Goal: Task Accomplishment & Management: Complete application form

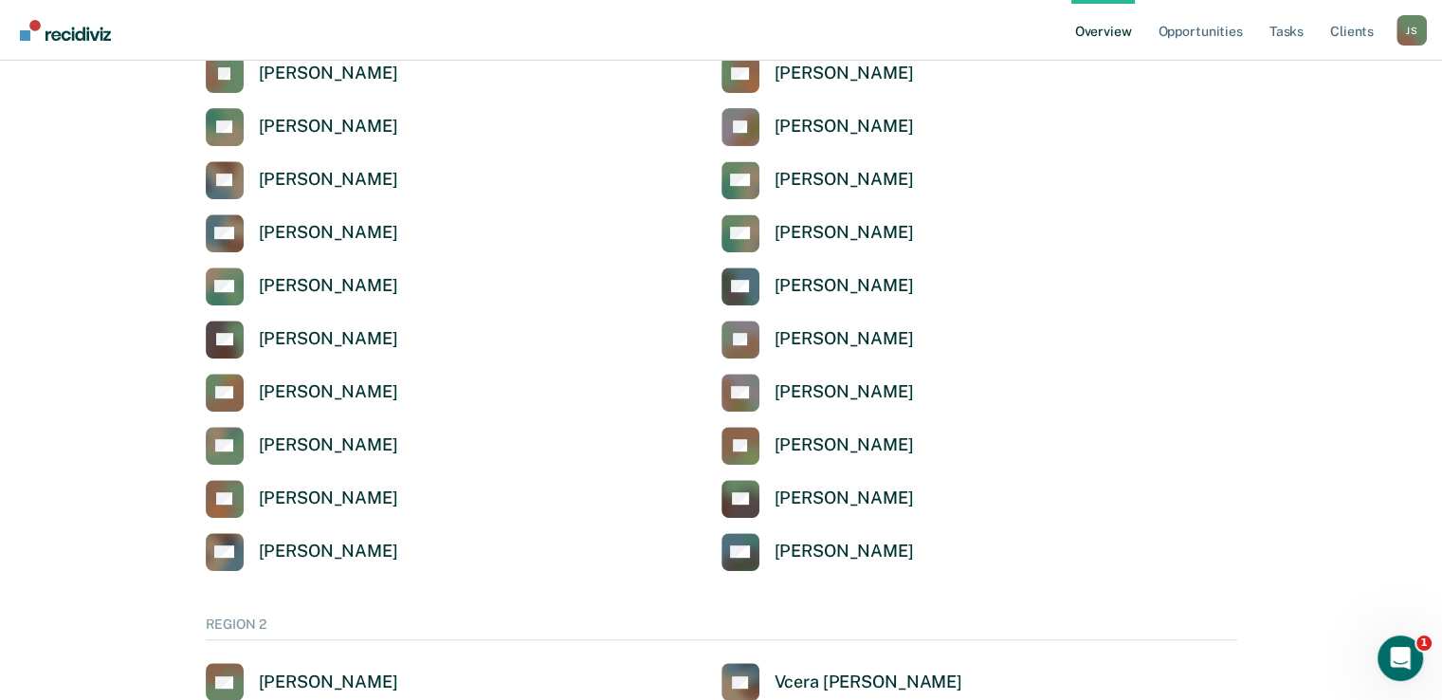
scroll to position [784, 0]
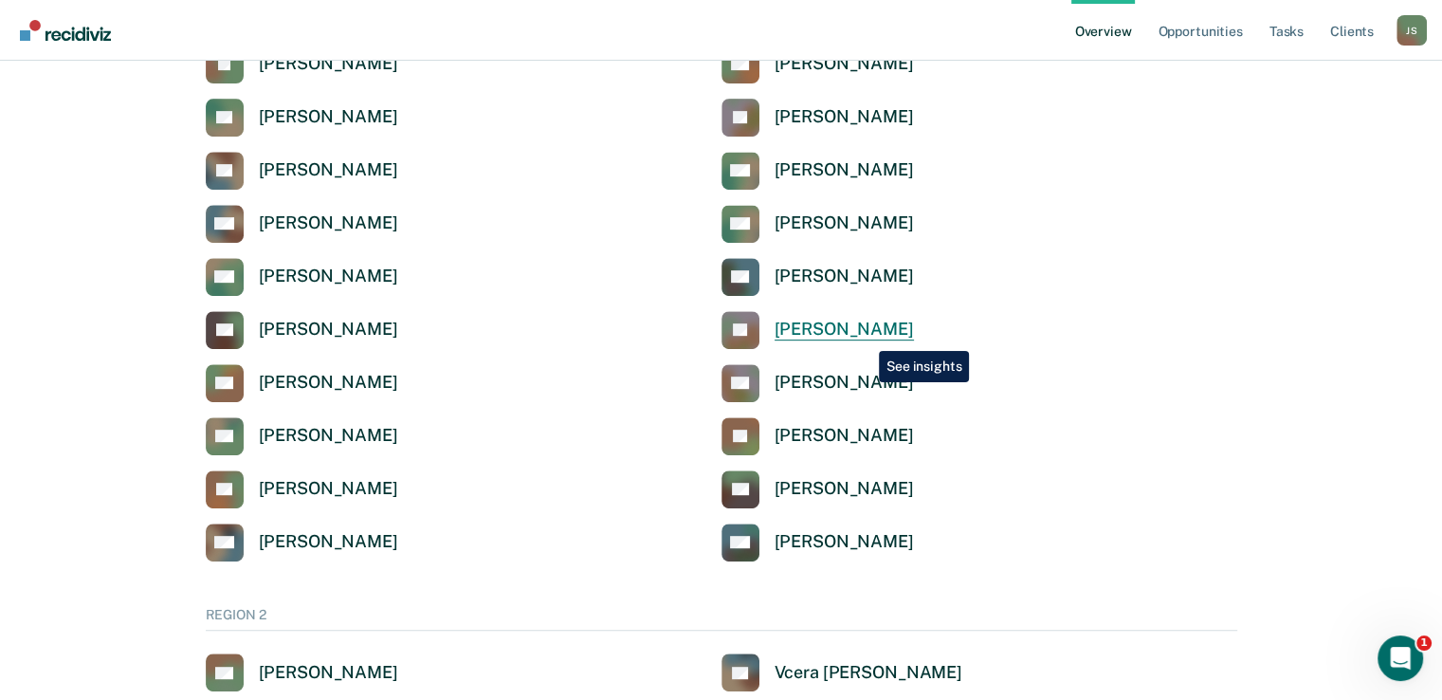
click at [865, 337] on div "[PERSON_NAME]" at bounding box center [844, 330] width 139 height 22
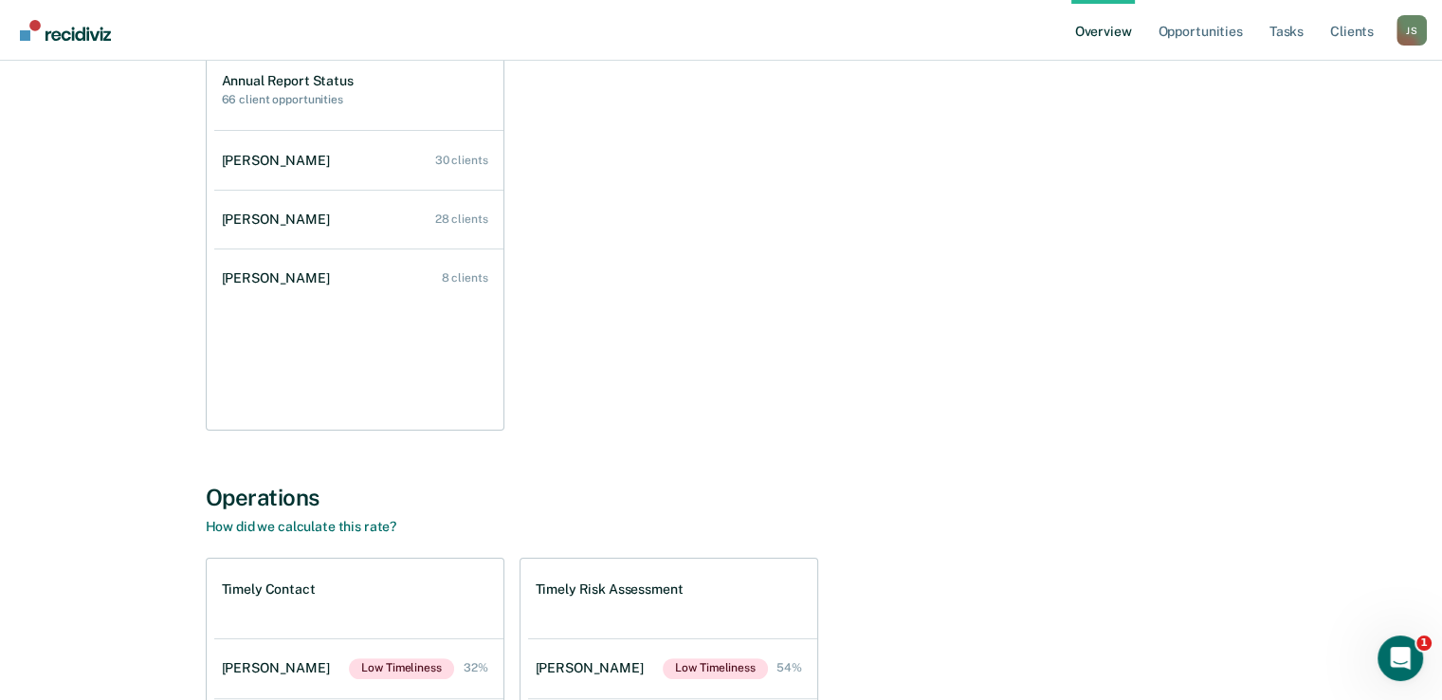
scroll to position [154, 0]
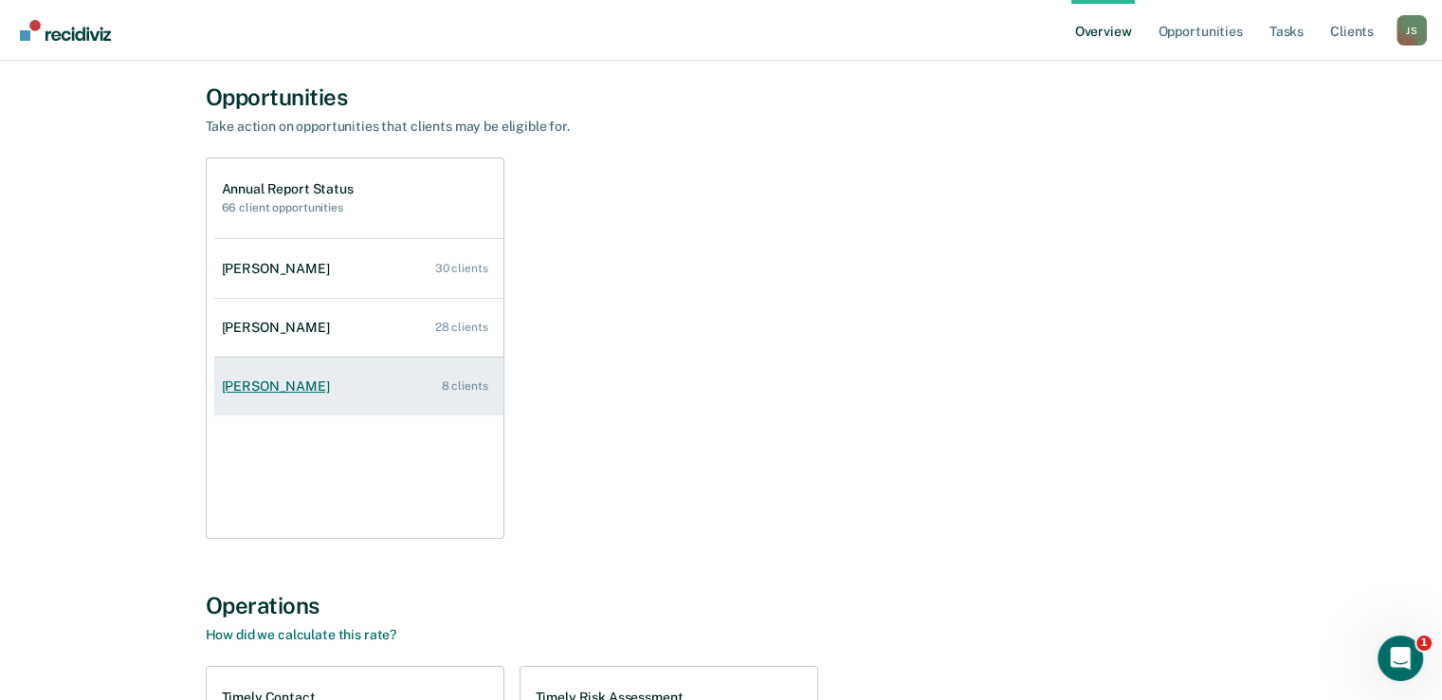
click at [359, 396] on link "[PERSON_NAME] 8 clients" at bounding box center [358, 386] width 289 height 54
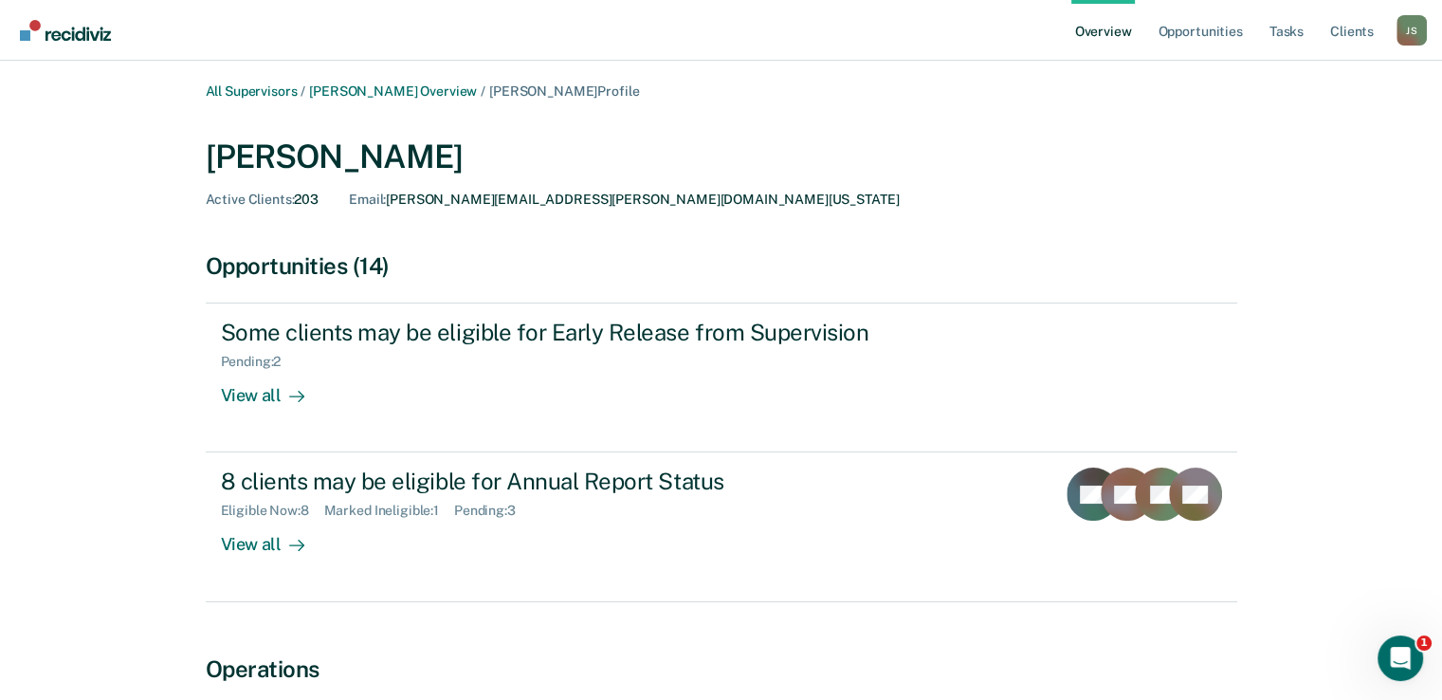
scroll to position [42, 0]
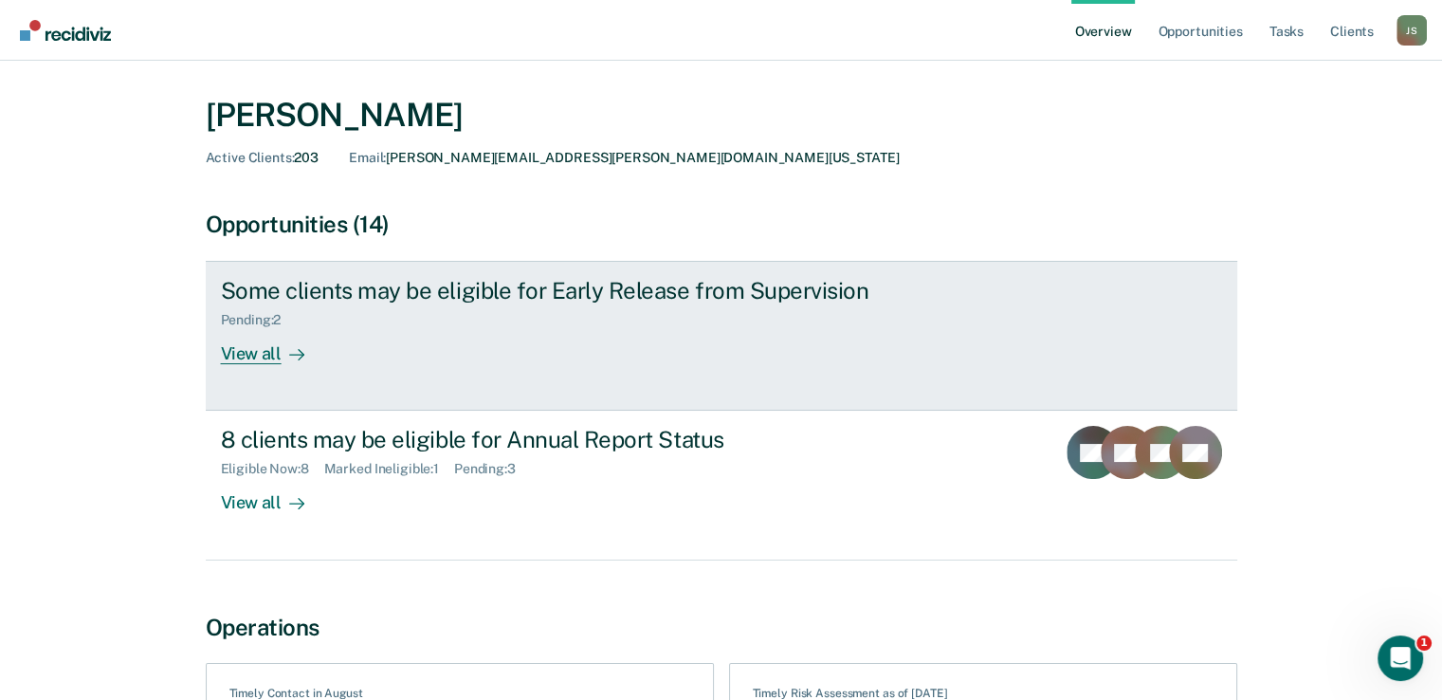
click at [565, 339] on div "Some clients may be eligible for Early Release from Supervision Pending : 2 Vie…" at bounding box center [576, 320] width 711 height 87
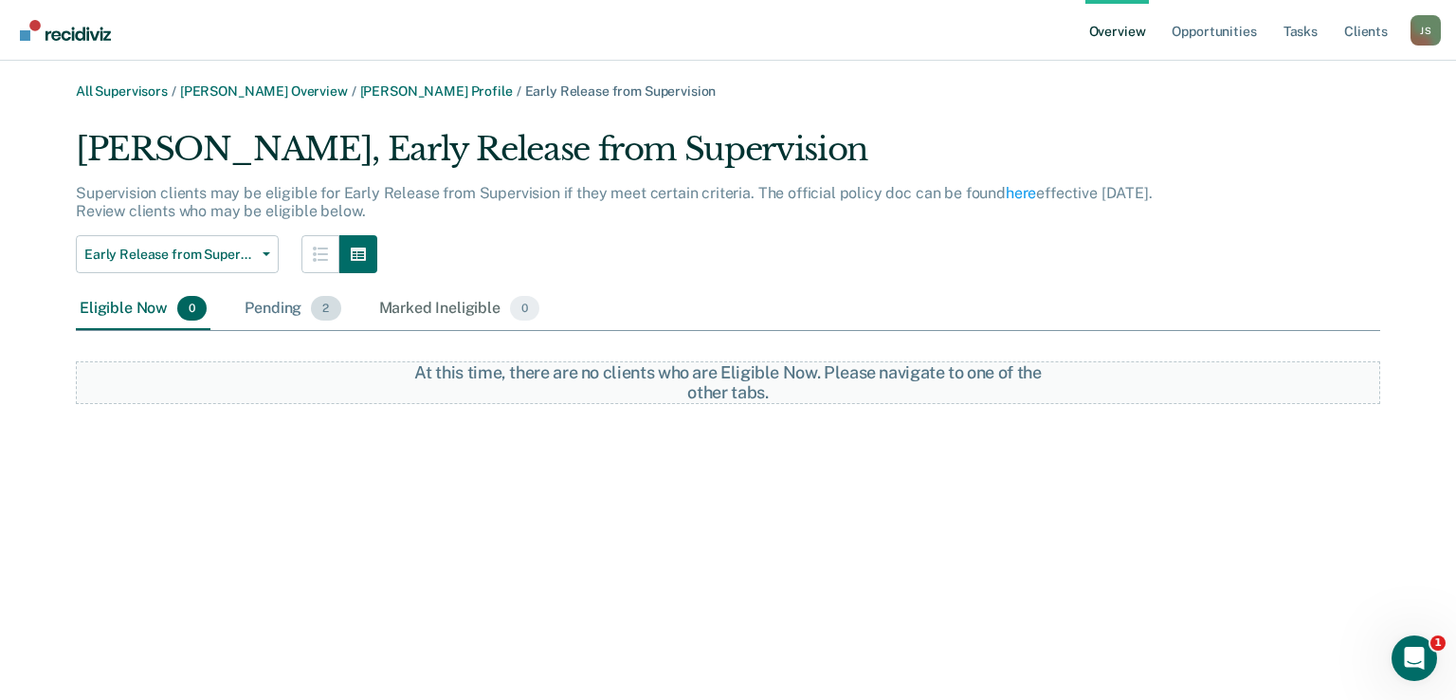
click at [278, 307] on div "Pending 2" at bounding box center [292, 309] width 103 height 42
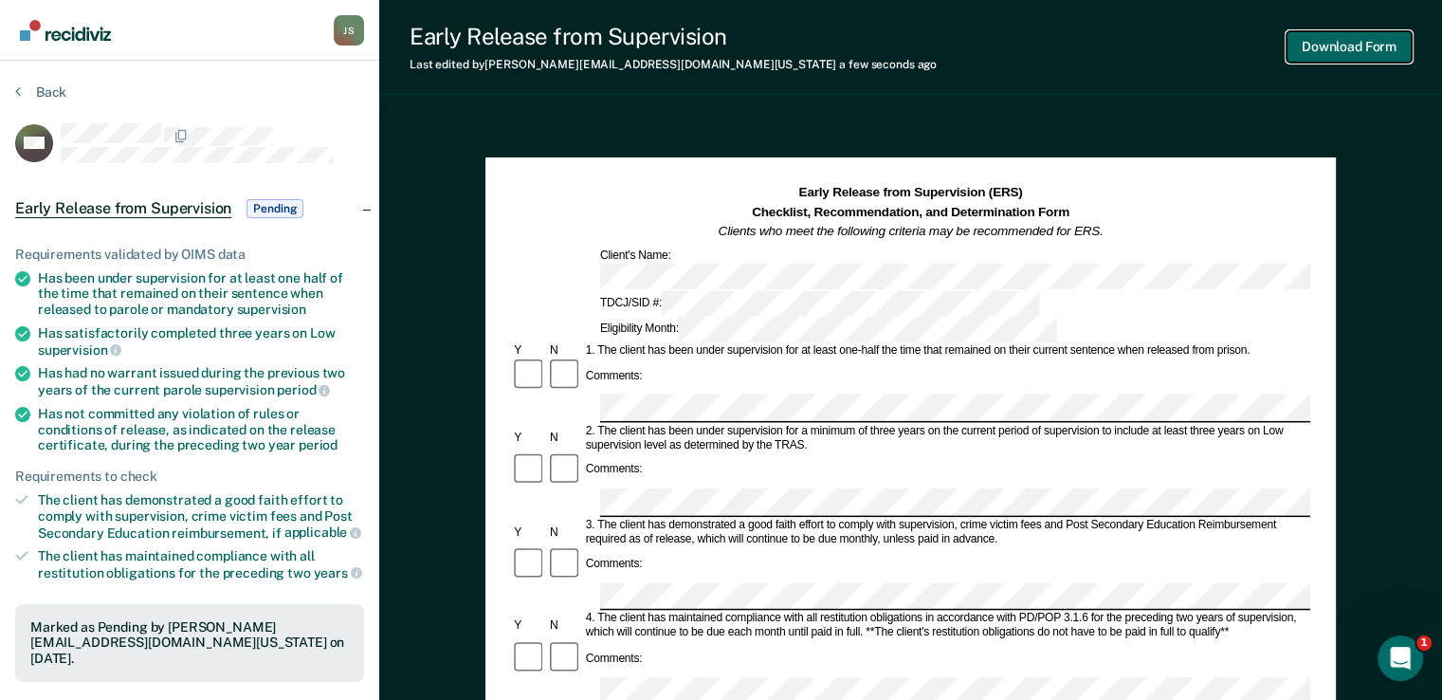
click at [1356, 54] on button "Download Form" at bounding box center [1349, 46] width 125 height 31
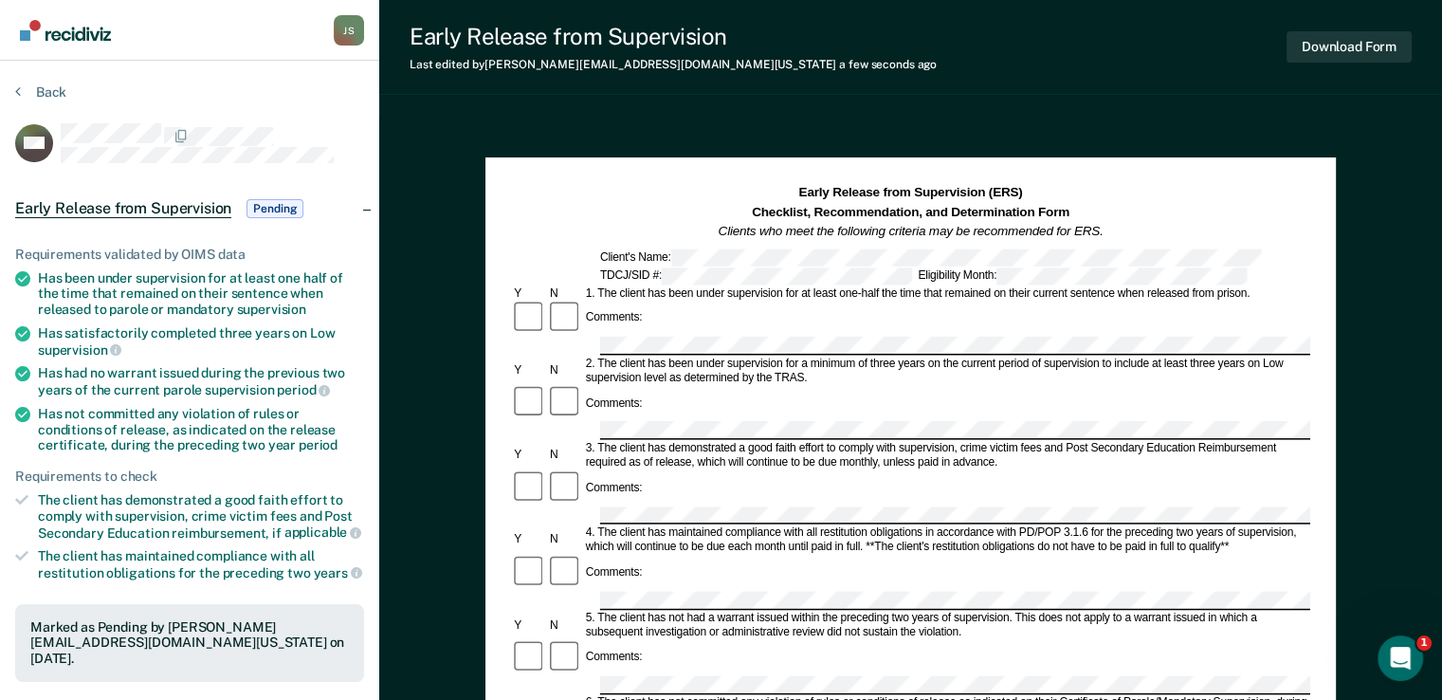
click at [265, 210] on span "Pending" at bounding box center [275, 208] width 57 height 19
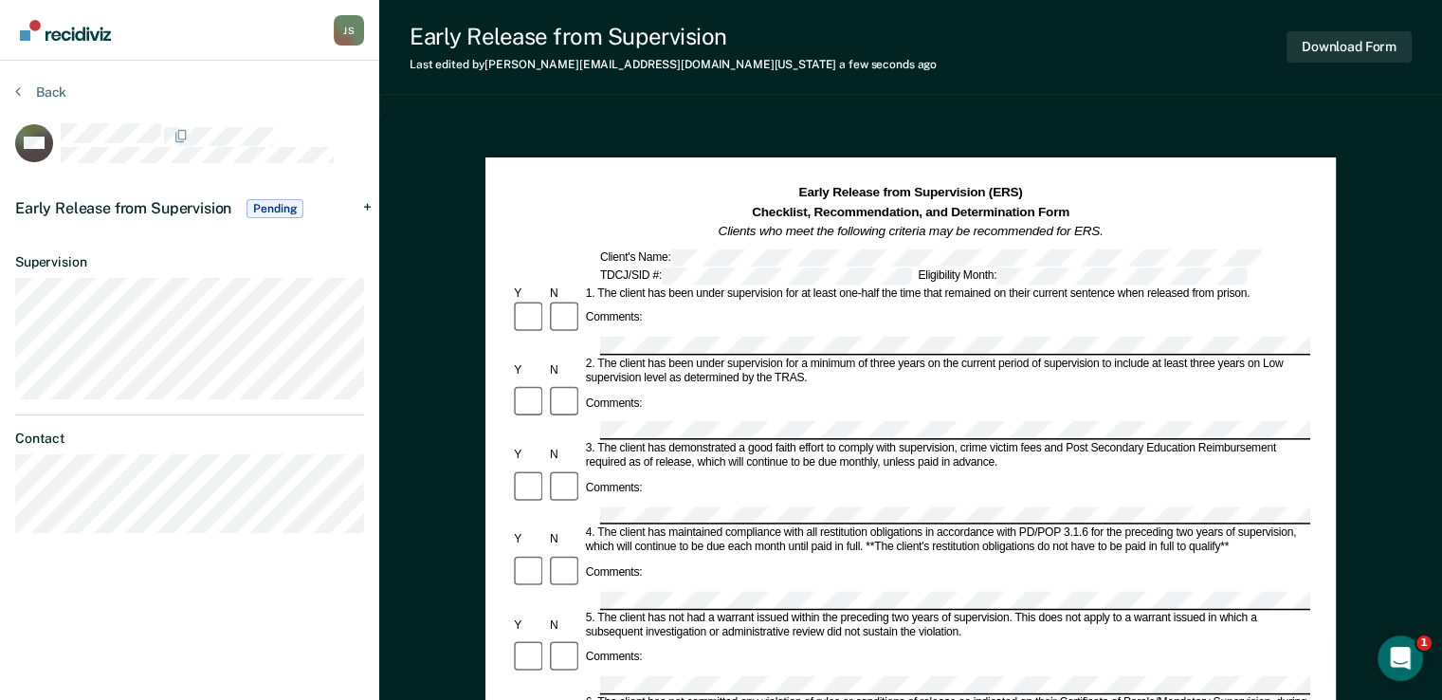
click at [368, 205] on div "Early Release from Supervision Pending" at bounding box center [189, 208] width 379 height 61
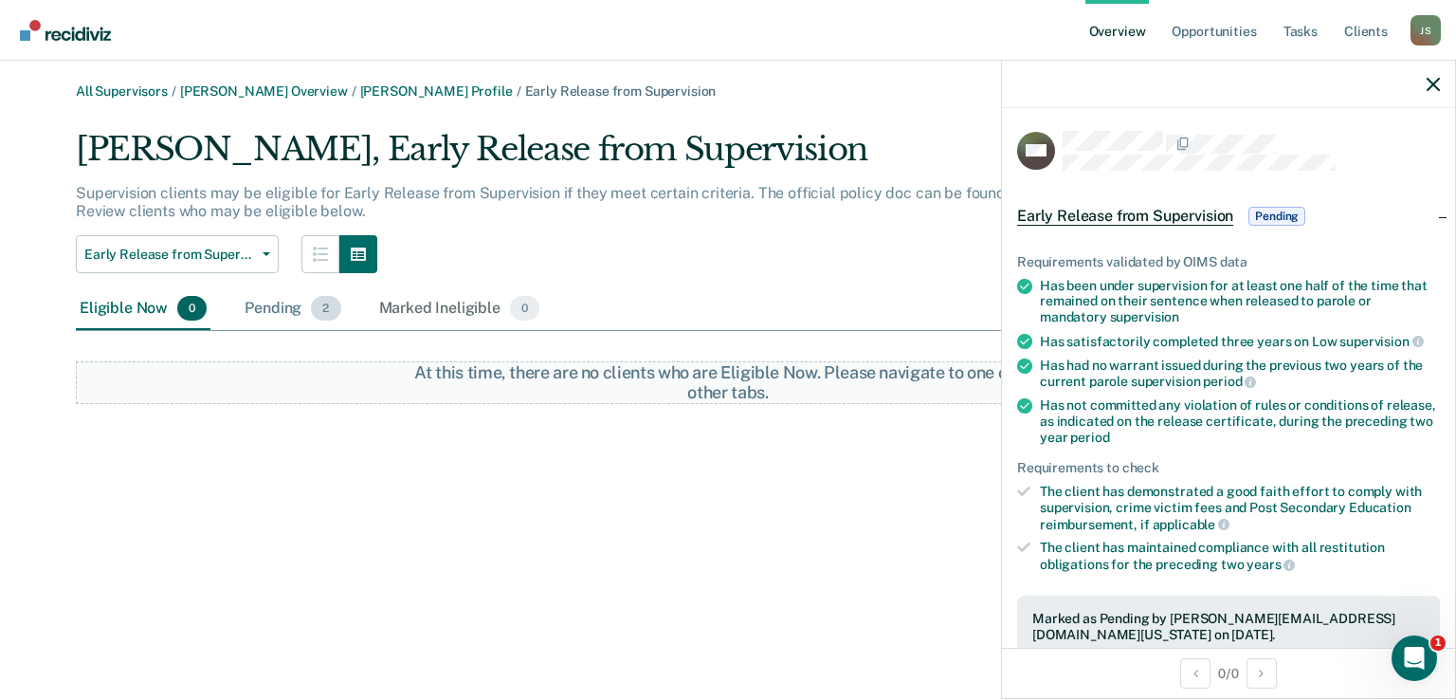
click at [285, 307] on div "Pending 2" at bounding box center [292, 309] width 103 height 42
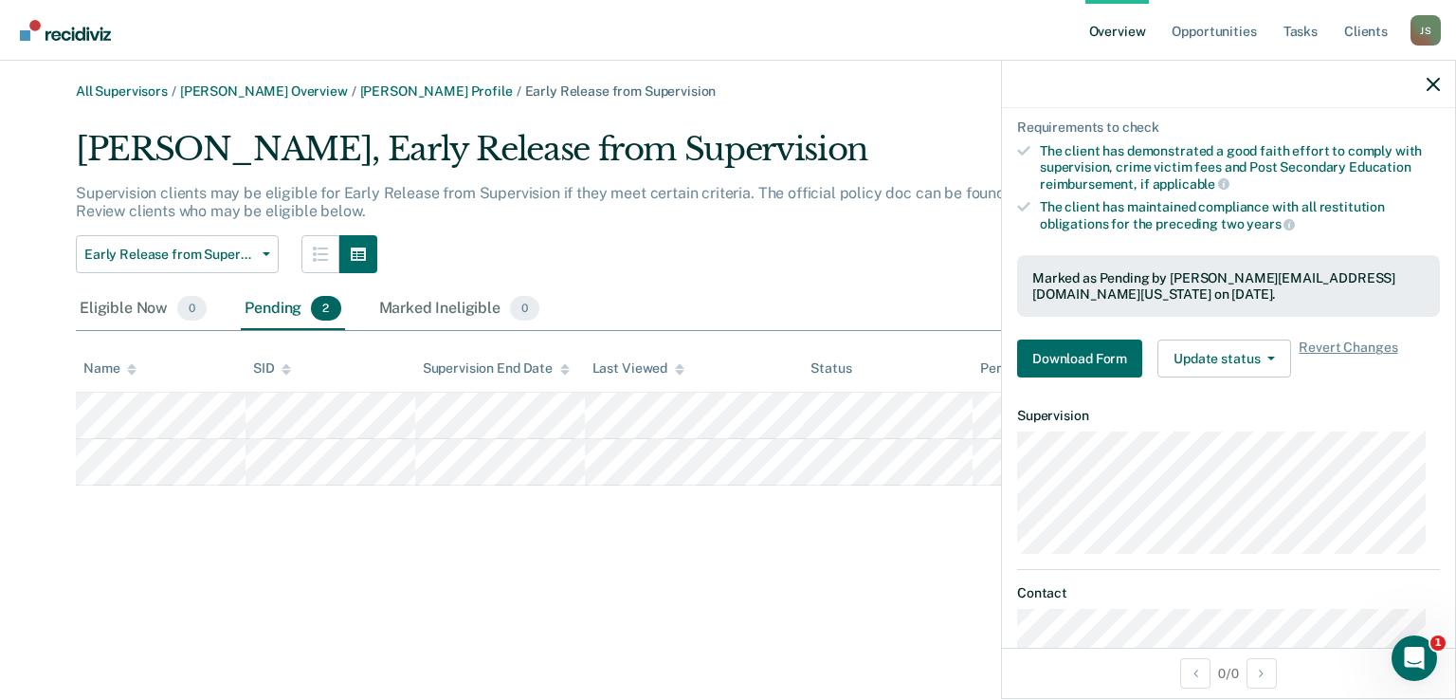
scroll to position [349, 0]
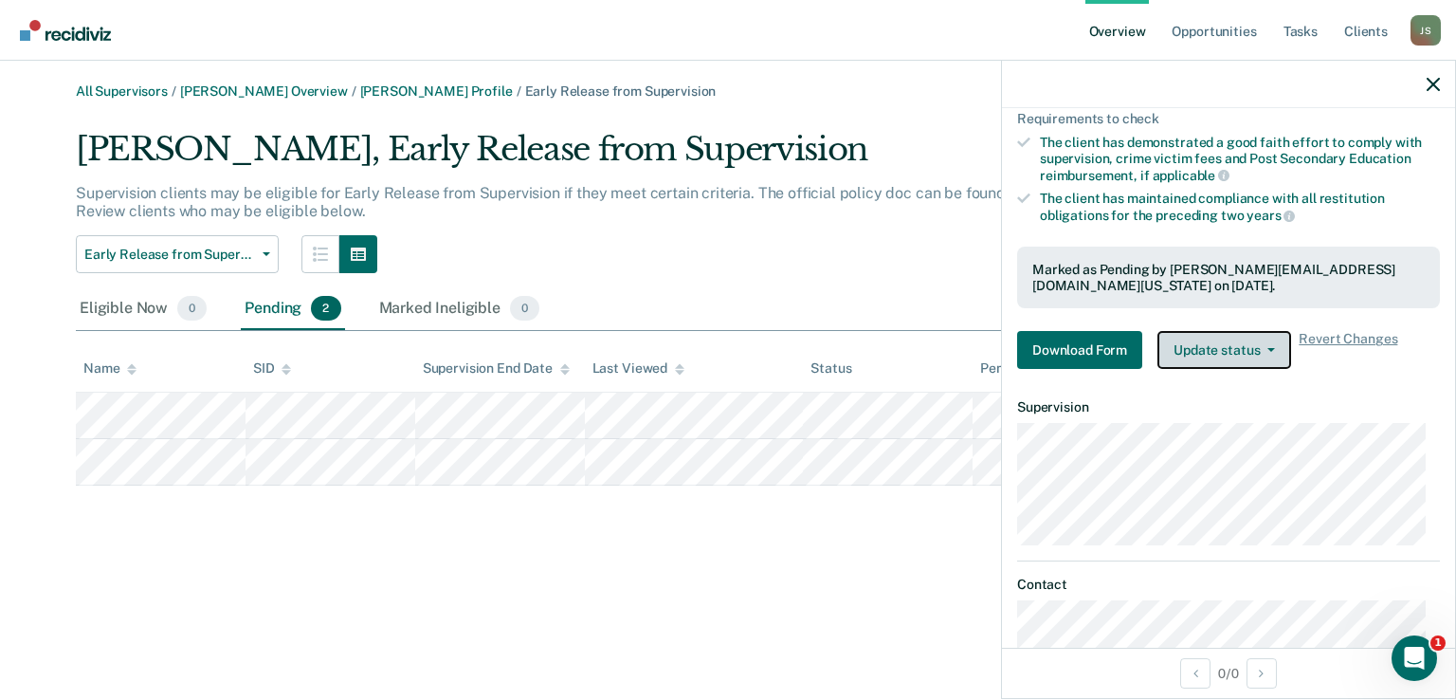
click at [1237, 339] on button "Update status" at bounding box center [1225, 350] width 134 height 38
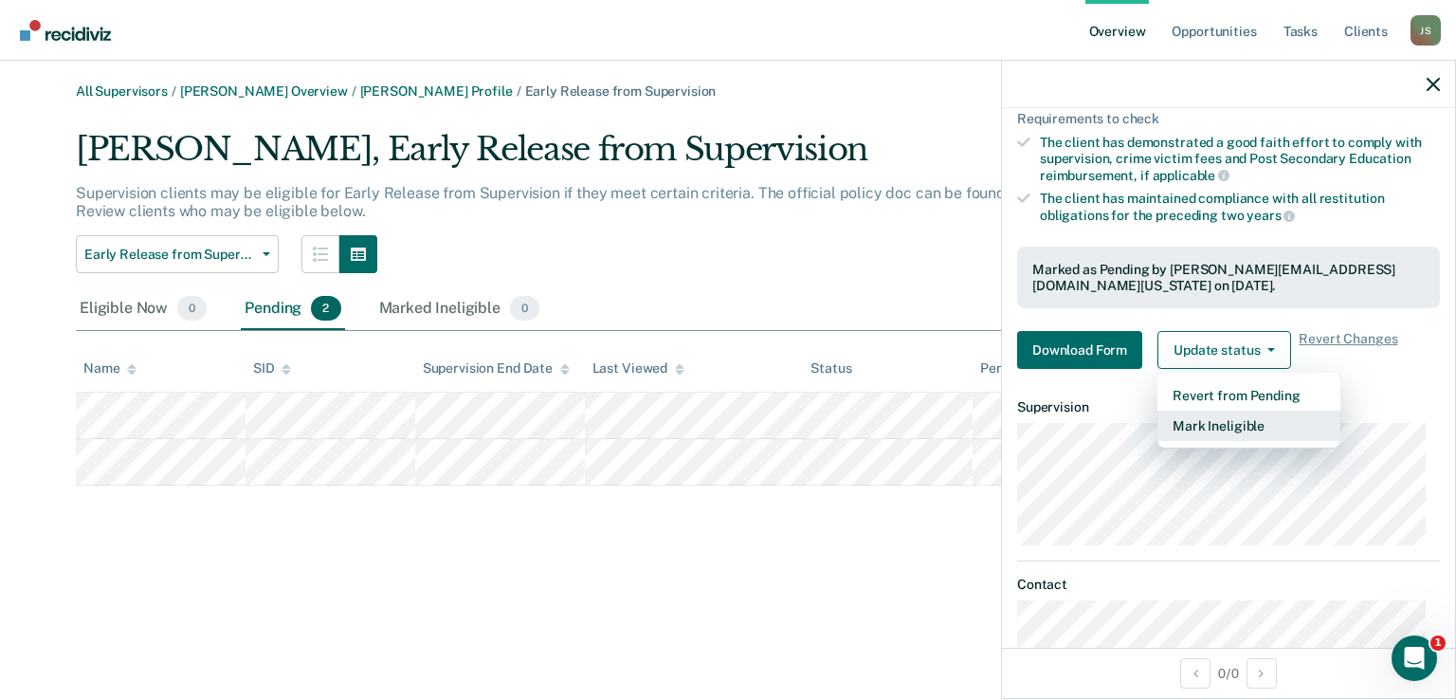
click at [1250, 428] on button "Mark Ineligible" at bounding box center [1249, 426] width 183 height 30
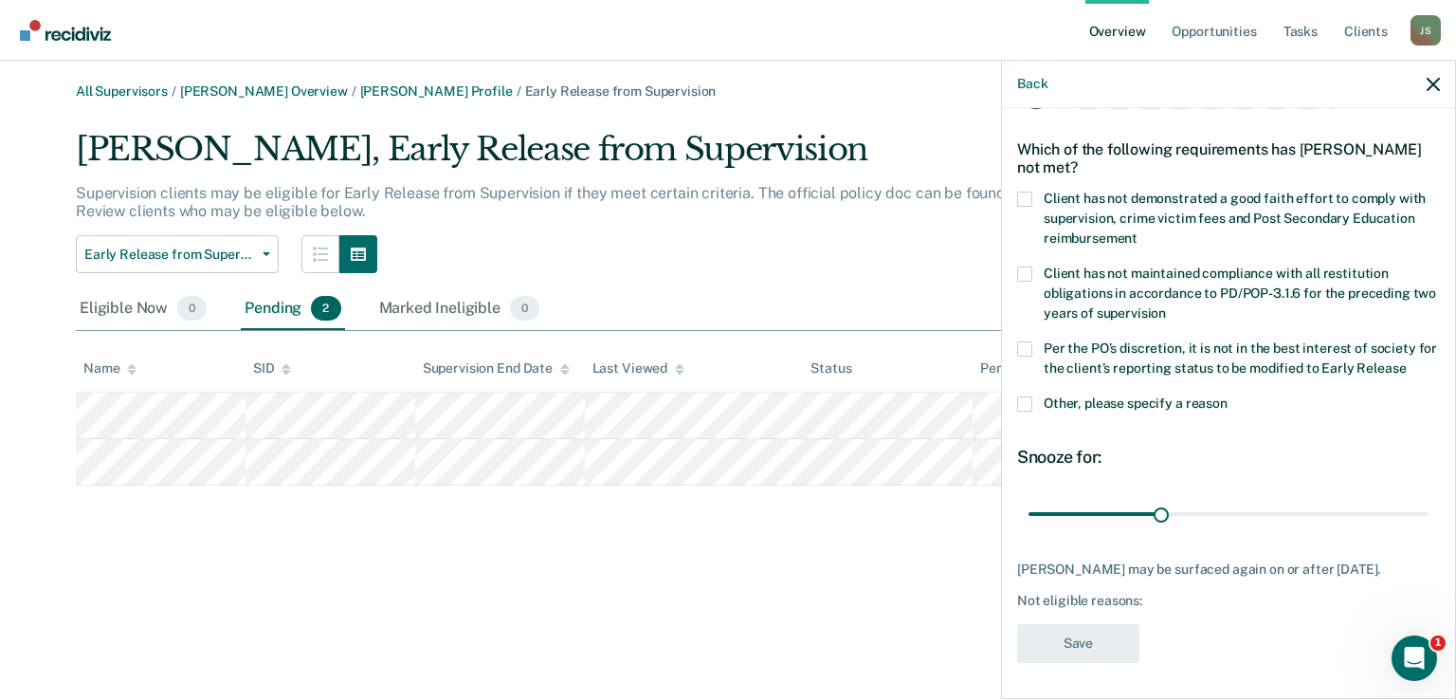
click at [1026, 407] on span at bounding box center [1024, 403] width 15 height 15
click at [1228, 396] on input "Other, please specify a reason" at bounding box center [1228, 396] width 0 height 0
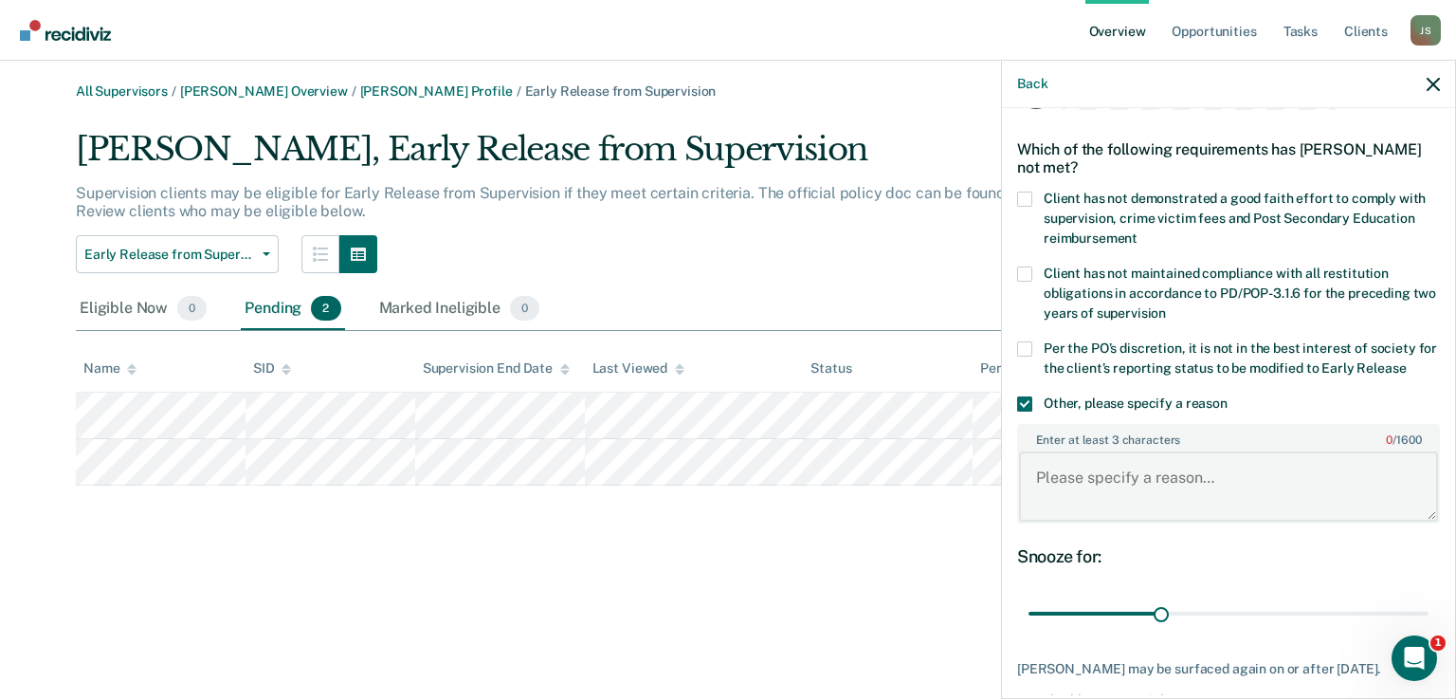
click at [1107, 471] on textarea "Enter at least 3 characters 0 / 1600" at bounding box center [1228, 486] width 419 height 70
type textarea "Client has not made a good faith effort to meet financial obligations."
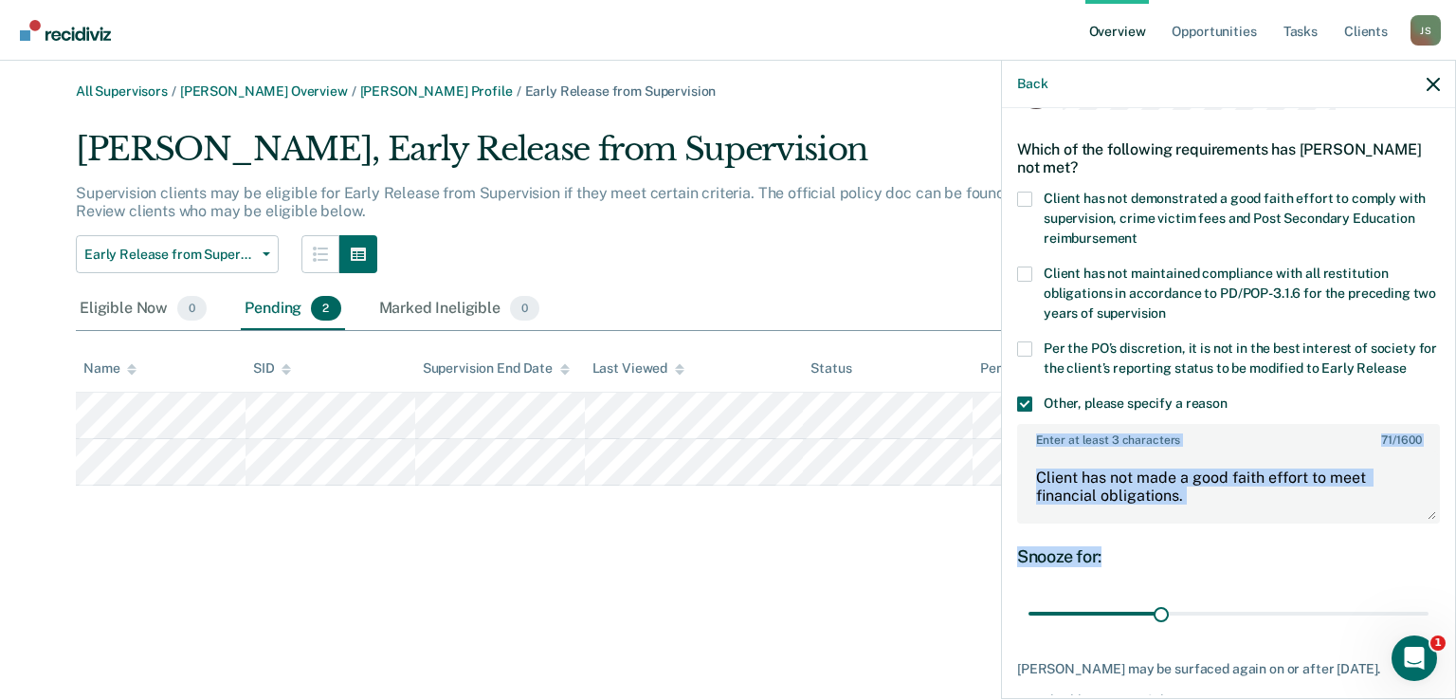
drag, startPoint x: 1455, startPoint y: 381, endPoint x: 1455, endPoint y: 541, distance: 160.2
click at [1455, 541] on div "Back MR Which of the following requirements has [PERSON_NAME] not met? Client h…" at bounding box center [1228, 379] width 455 height 639
click at [1238, 610] on input "range" at bounding box center [1229, 613] width 400 height 33
click at [1155, 576] on div "Snooze for: 50 days" at bounding box center [1228, 588] width 423 height 84
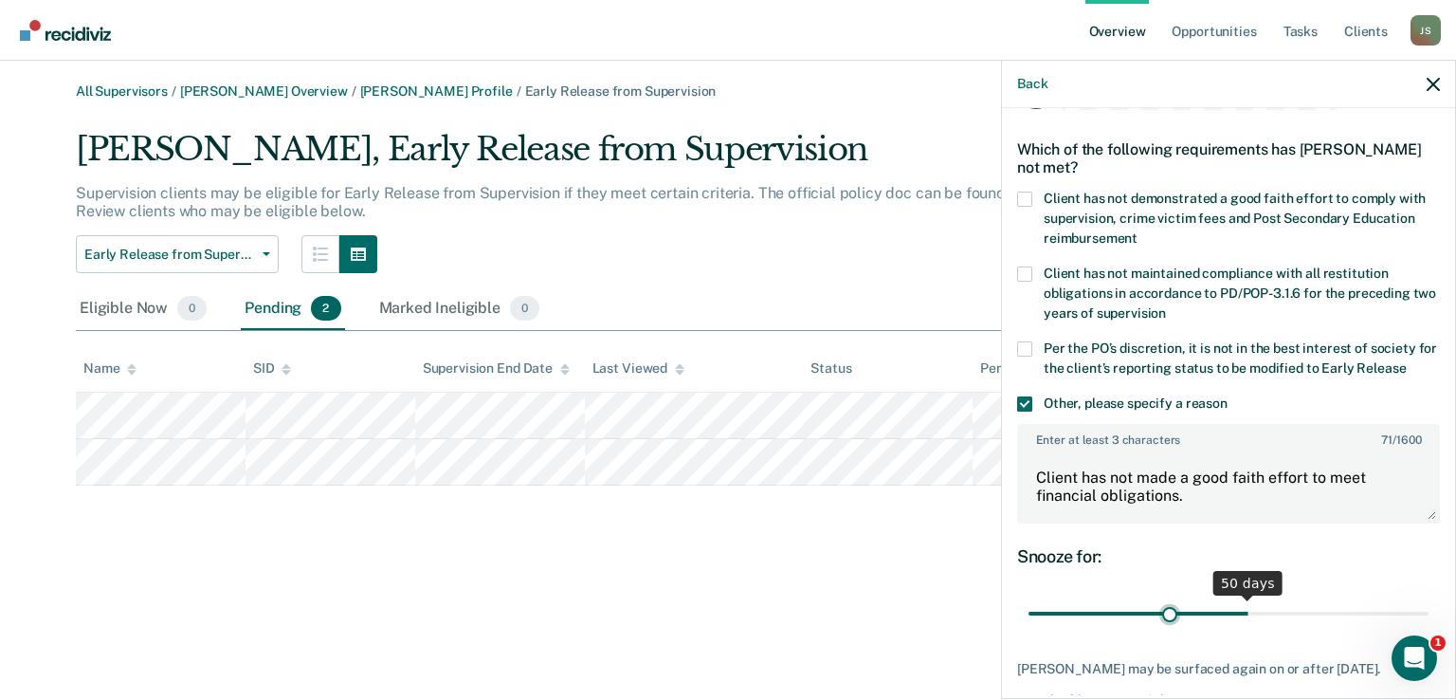
click at [1166, 609] on input "range" at bounding box center [1229, 613] width 400 height 33
click at [1148, 610] on input "range" at bounding box center [1229, 613] width 400 height 33
click at [1161, 610] on input "range" at bounding box center [1229, 613] width 400 height 33
type input "30"
click at [1157, 613] on input "range" at bounding box center [1229, 613] width 400 height 33
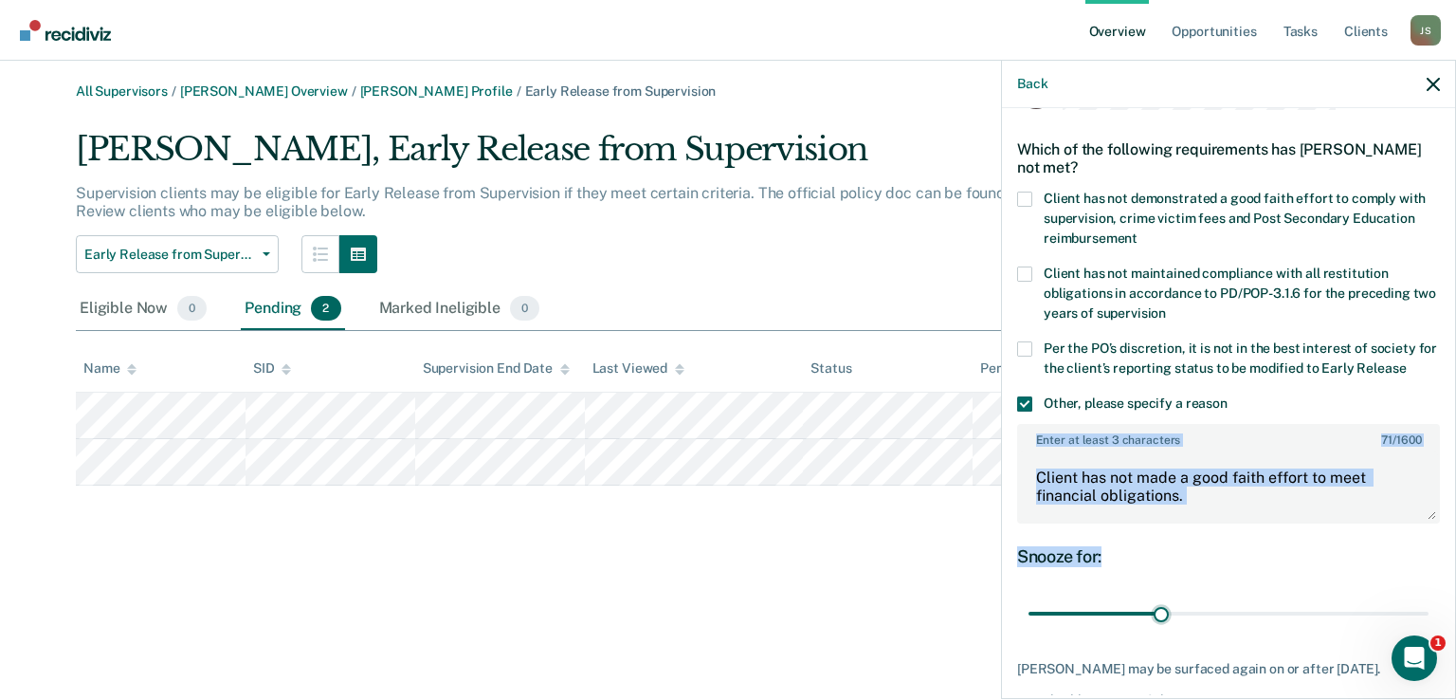
drag, startPoint x: 1455, startPoint y: 406, endPoint x: 1455, endPoint y: 536, distance: 129.9
click at [1455, 536] on div "Back MR Which of the following requirements has [PERSON_NAME] not met? Client h…" at bounding box center [1228, 379] width 455 height 639
click at [1310, 501] on textarea "Client has not made a good faith effort to meet financial obligations." at bounding box center [1228, 486] width 419 height 70
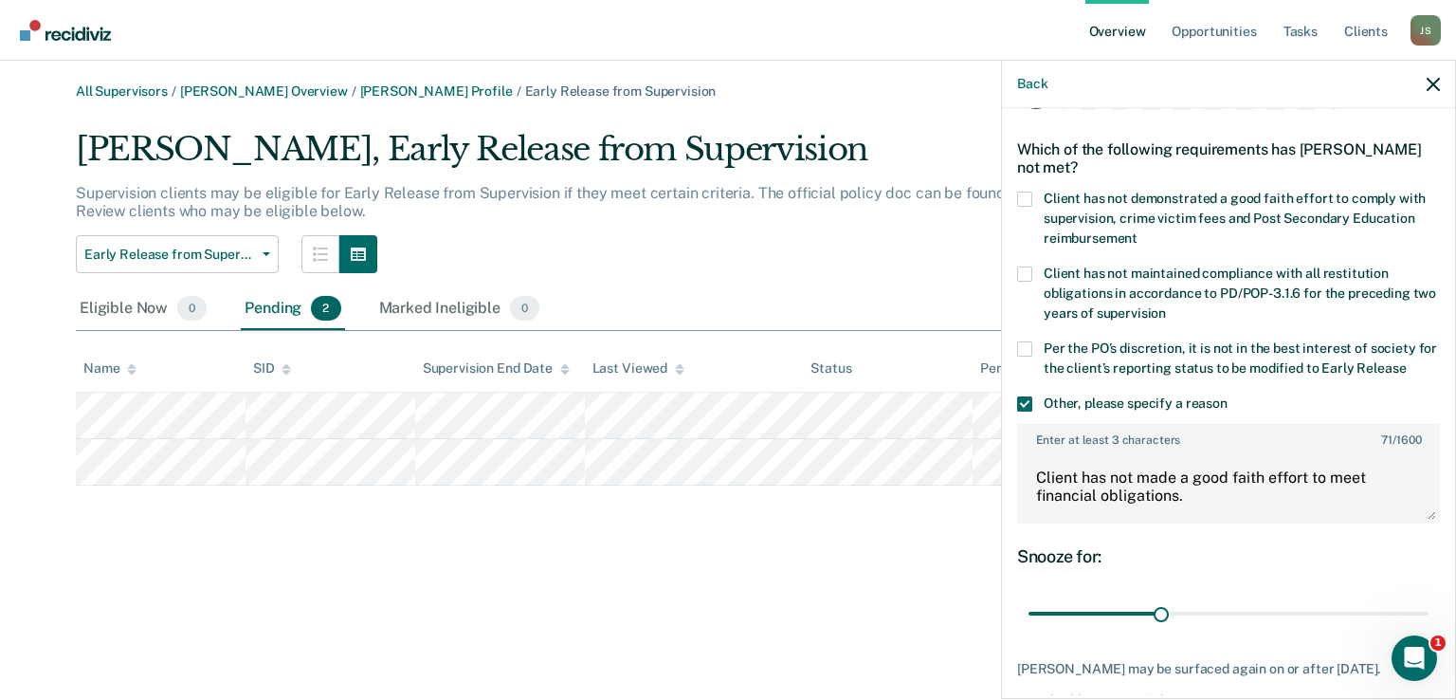
click at [1290, 546] on div "Snooze for:" at bounding box center [1228, 556] width 423 height 21
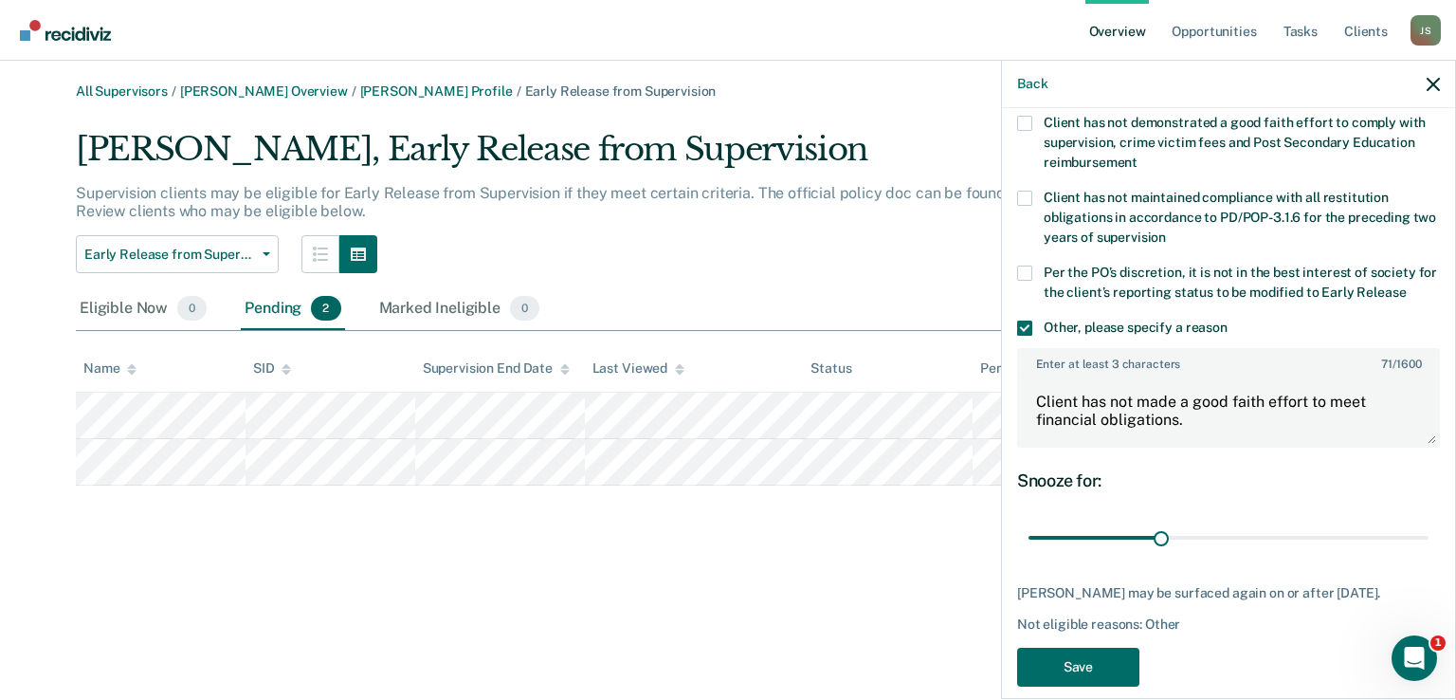
scroll to position [158, 0]
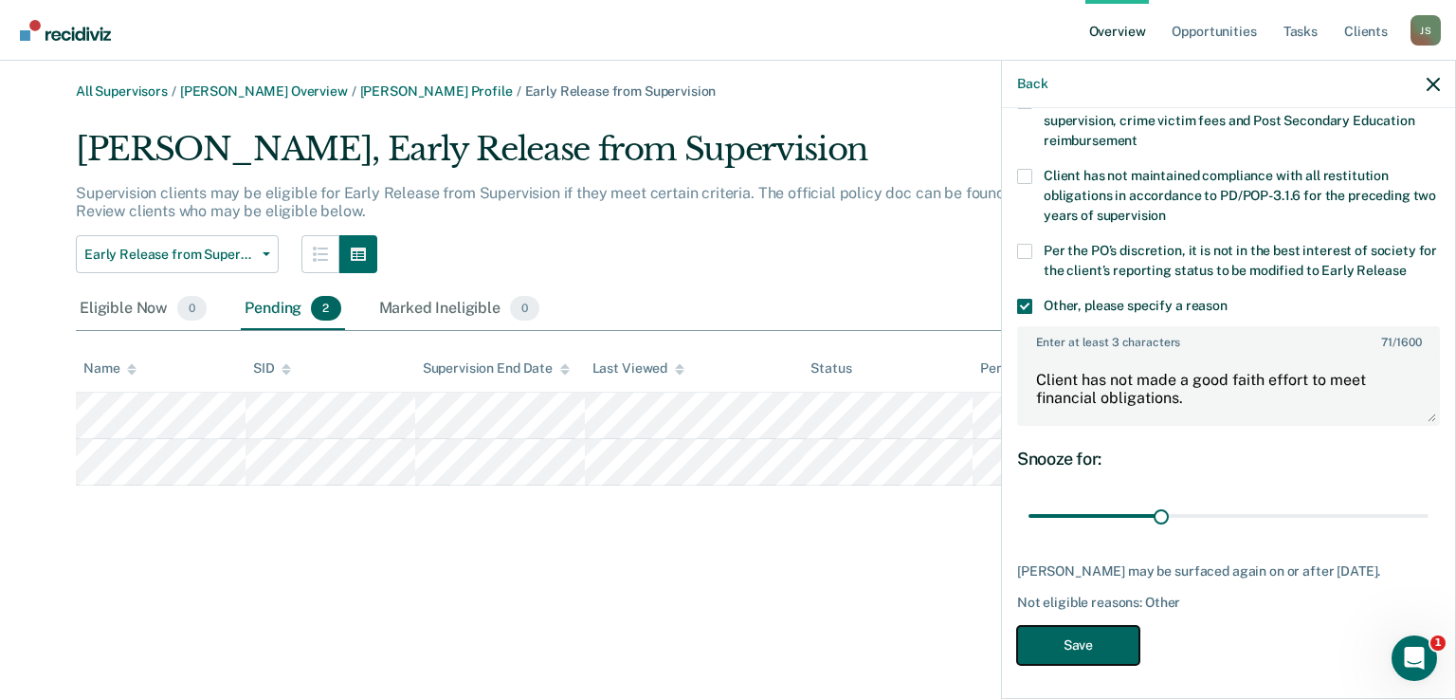
click at [1096, 644] on button "Save" at bounding box center [1078, 645] width 122 height 39
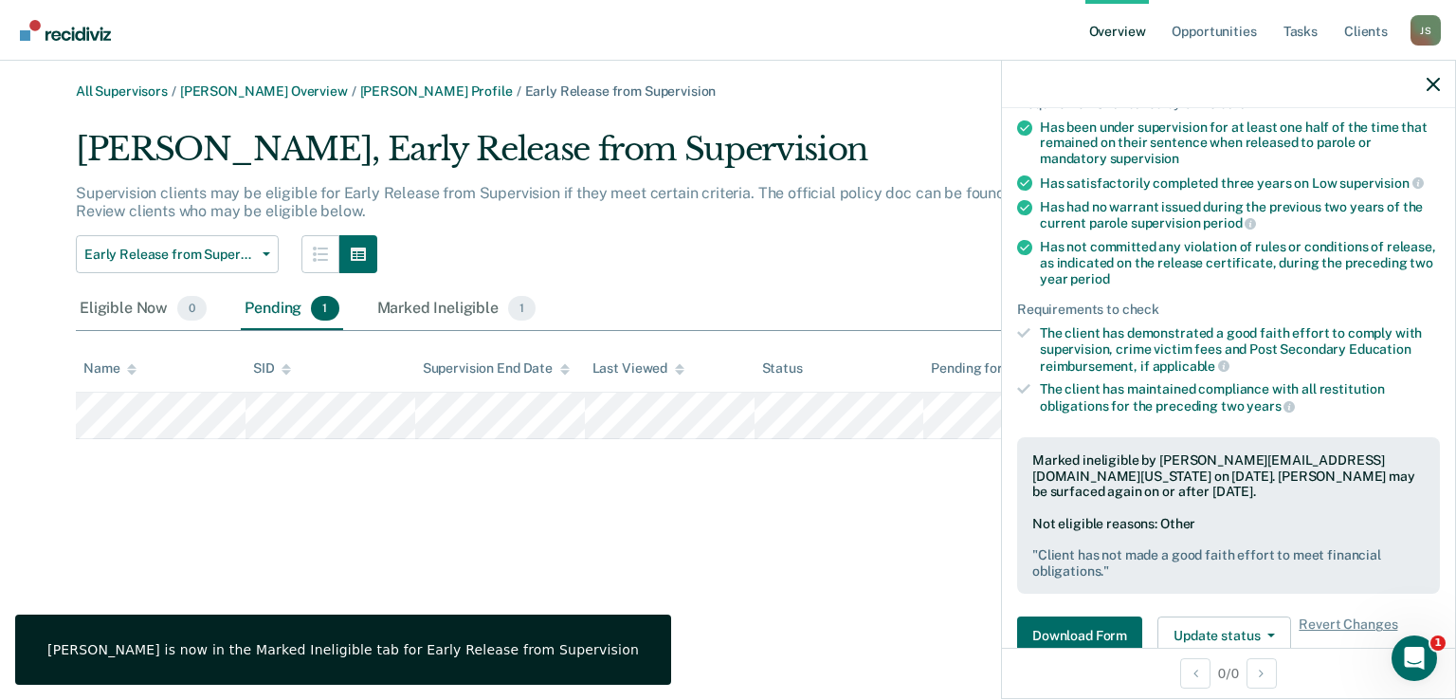
click at [727, 226] on div "Supervision clients may be eligible for Early Release from Supervision if they …" at bounding box center [622, 209] width 1092 height 51
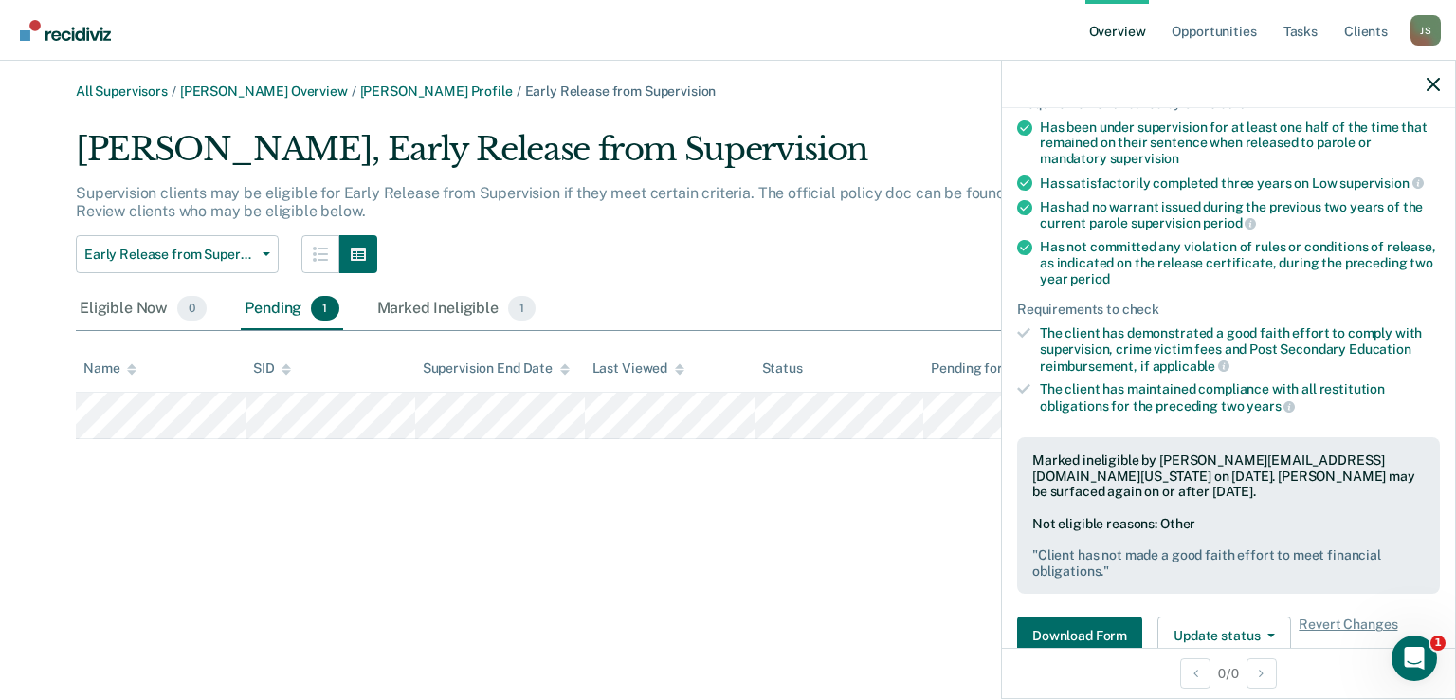
click at [613, 268] on div "Early Release from Supervision Annual Report Status Early Release from Supervis…" at bounding box center [622, 254] width 1092 height 38
click at [1432, 84] on icon "button" at bounding box center [1433, 84] width 13 height 13
